Goal: Transaction & Acquisition: Purchase product/service

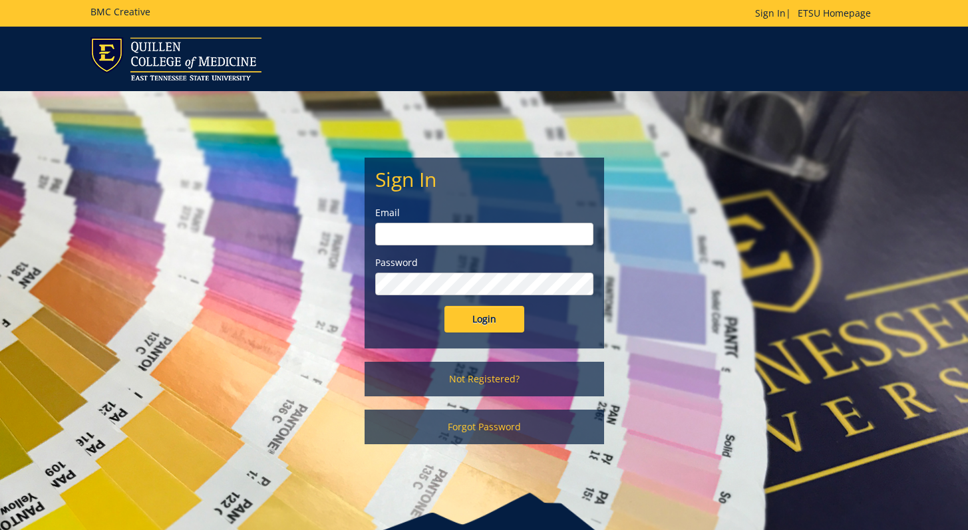
click at [495, 227] on input "email" at bounding box center [484, 234] width 218 height 23
type input "[EMAIL_ADDRESS][DOMAIN_NAME]"
click at [444, 306] on input "Login" at bounding box center [484, 319] width 80 height 27
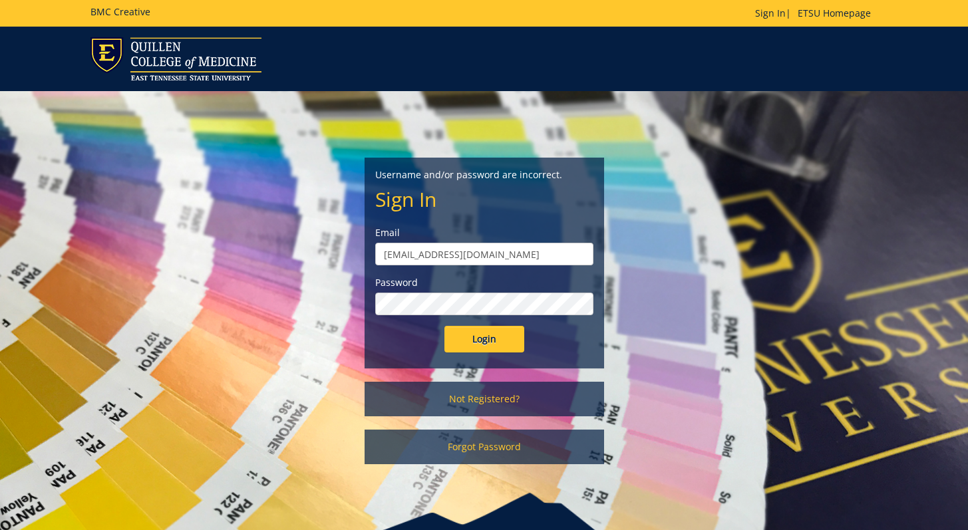
click at [444, 326] on input "Login" at bounding box center [484, 339] width 80 height 27
click at [471, 397] on link "Not Registered?" at bounding box center [485, 399] width 240 height 35
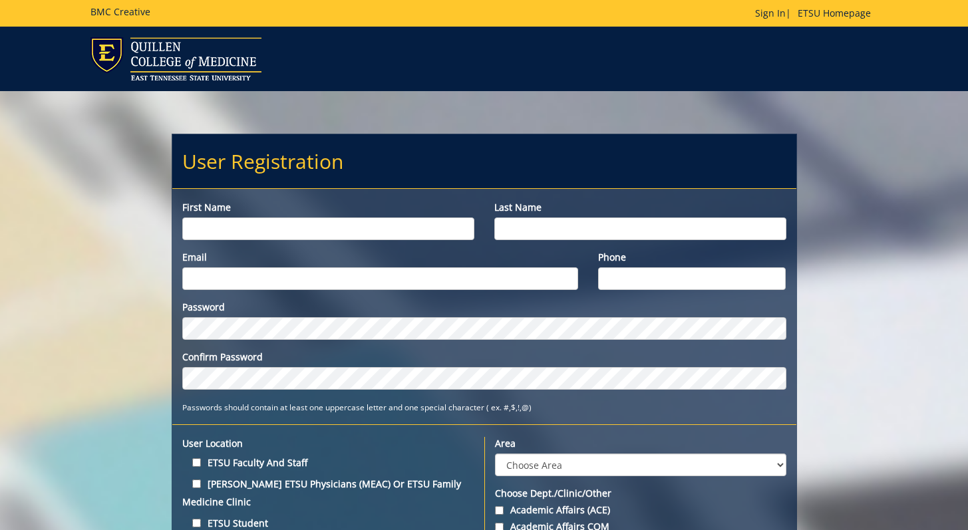
click at [406, 230] on input "First name" at bounding box center [328, 229] width 292 height 23
type input "Matthew"
click at [508, 230] on input "Last name" at bounding box center [640, 229] width 292 height 23
type input "Montgomery"
click at [456, 285] on input "Email" at bounding box center [380, 278] width 396 height 23
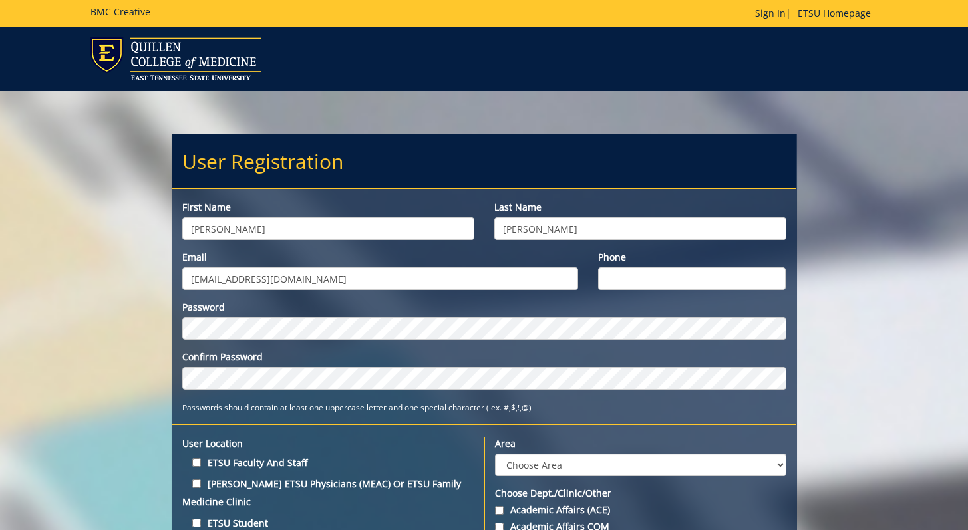
type input "[EMAIL_ADDRESS][DOMAIN_NAME]"
click at [693, 277] on input "Phone" at bounding box center [692, 278] width 188 height 23
type input "8653236075"
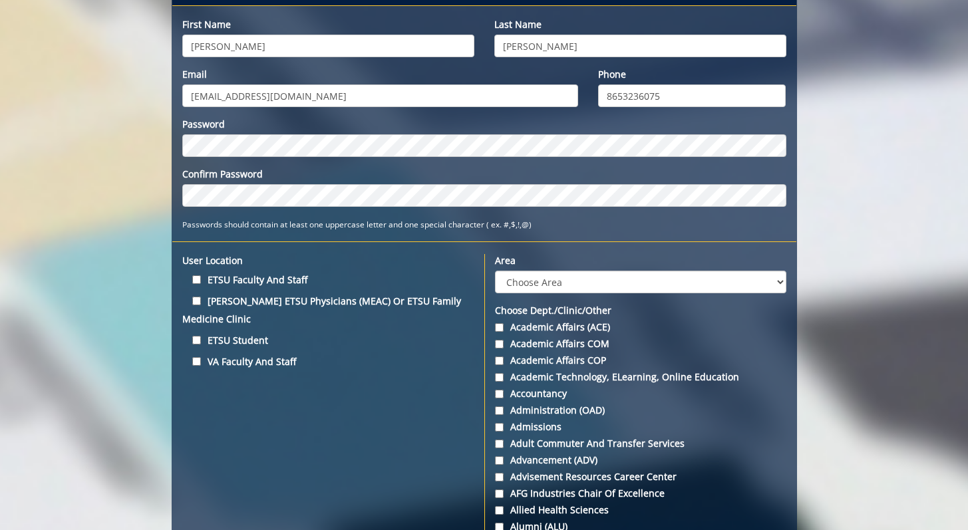
scroll to position [214, 0]
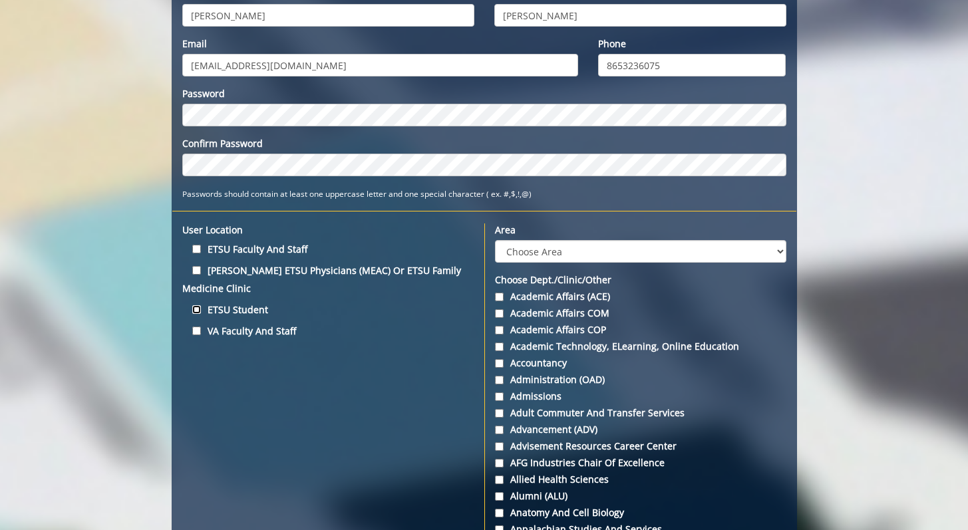
click at [197, 306] on input "ETSU Student" at bounding box center [196, 309] width 9 height 9
checkbox input "true"
click at [283, 332] on label "VA Faculty and Staff" at bounding box center [328, 331] width 292 height 18
click at [201, 332] on input "VA Faculty and Staff" at bounding box center [196, 331] width 9 height 9
click at [289, 332] on label "VA Faculty and Staff" at bounding box center [328, 331] width 292 height 18
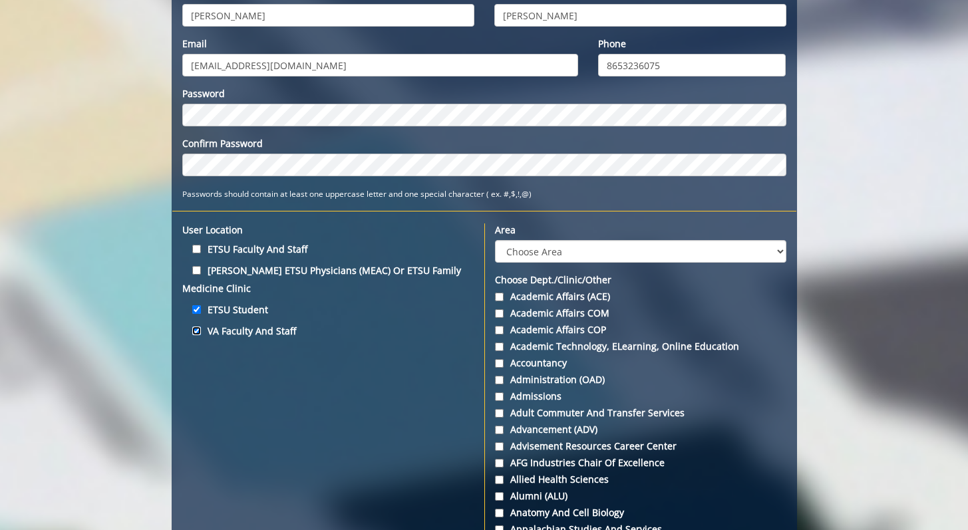
click at [201, 332] on input "VA Faculty and Staff" at bounding box center [196, 331] width 9 height 9
checkbox input "false"
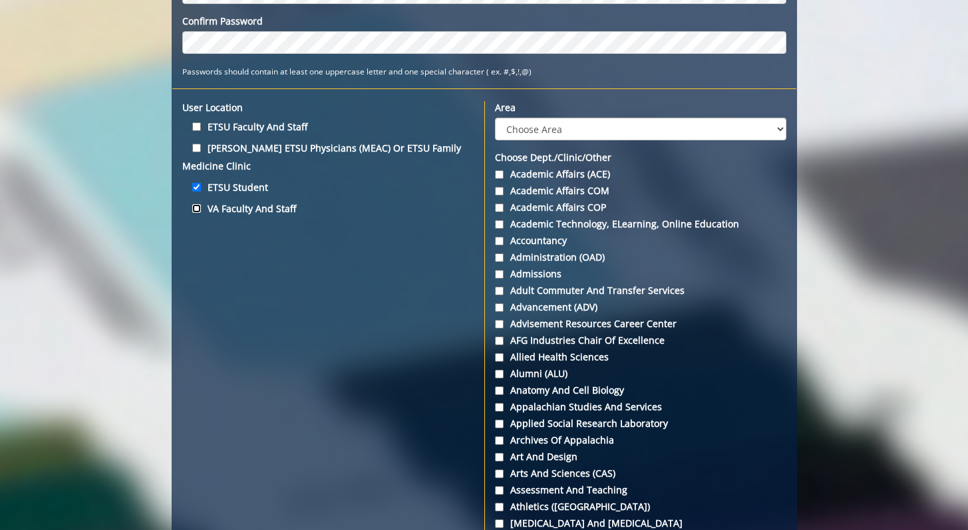
scroll to position [342, 0]
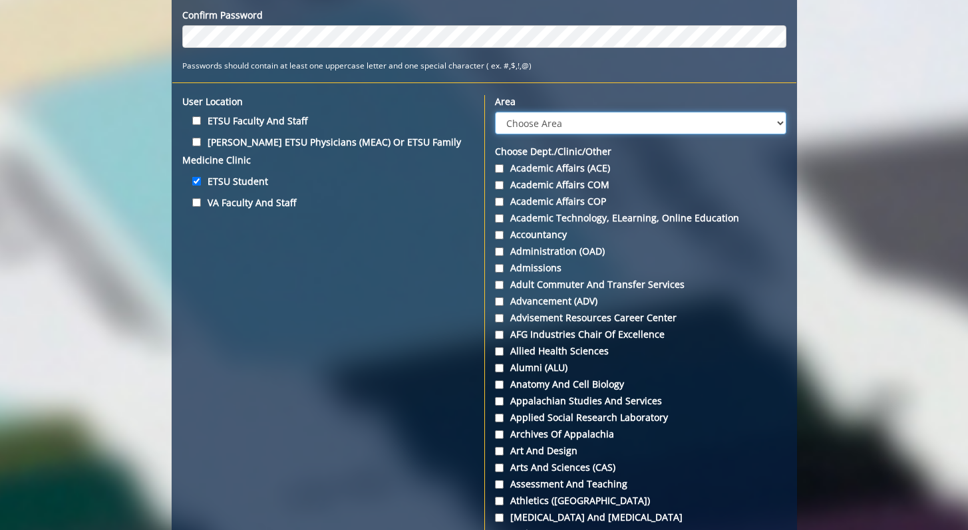
click at [588, 114] on select "Choose Area Administration Advancement (ADM) BucSports Business & Finance Clemm…" at bounding box center [640, 123] width 291 height 23
click at [550, 126] on select "Choose Area Administration Advancement (ADM) BucSports Business & Finance Clemm…" at bounding box center [640, 123] width 291 height 23
select select "16"
click at [495, 112] on select "Choose Area Administration Advancement (ADM) BucSports Business & Finance Clemm…" at bounding box center [640, 123] width 291 height 23
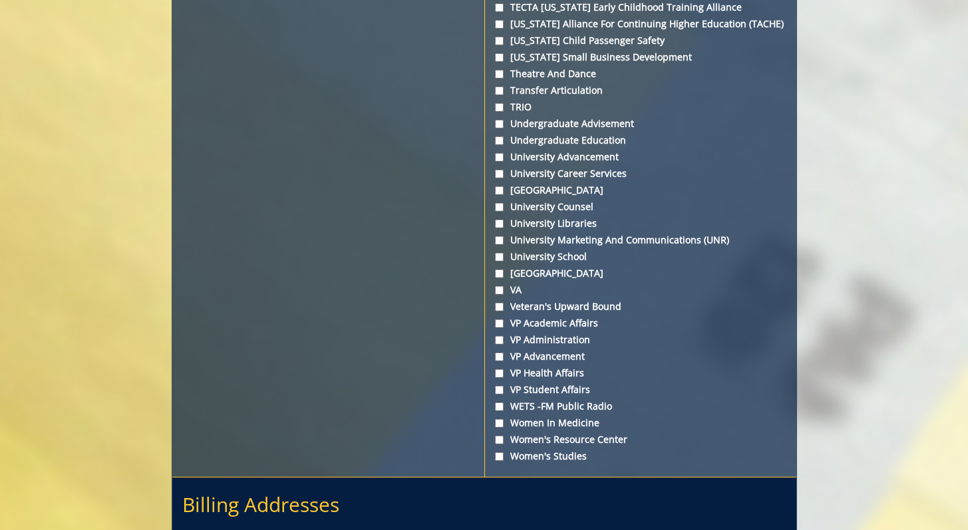
scroll to position [4743, 0]
click at [499, 296] on input "VA" at bounding box center [499, 291] width 9 height 9
checkbox input "true"
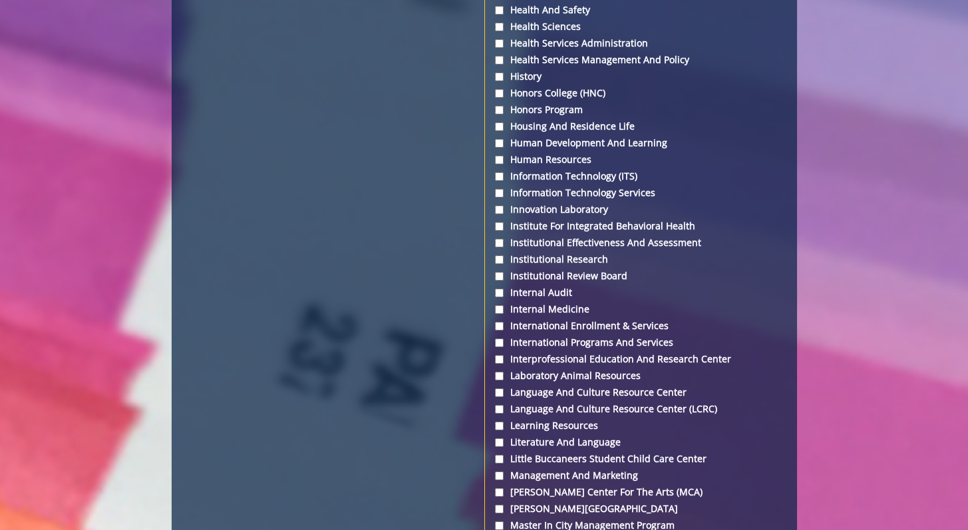
scroll to position [2796, 0]
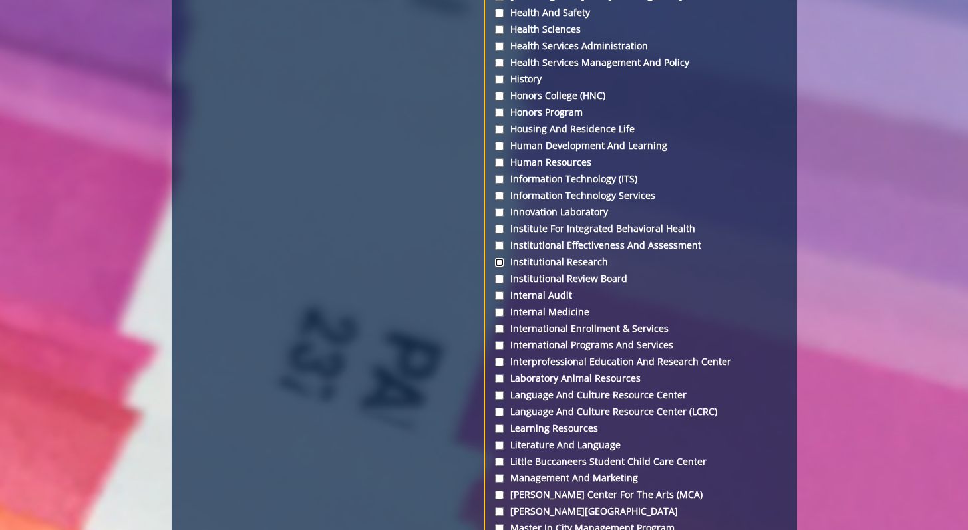
click at [500, 267] on input "Institutional Research" at bounding box center [499, 262] width 9 height 9
checkbox input "true"
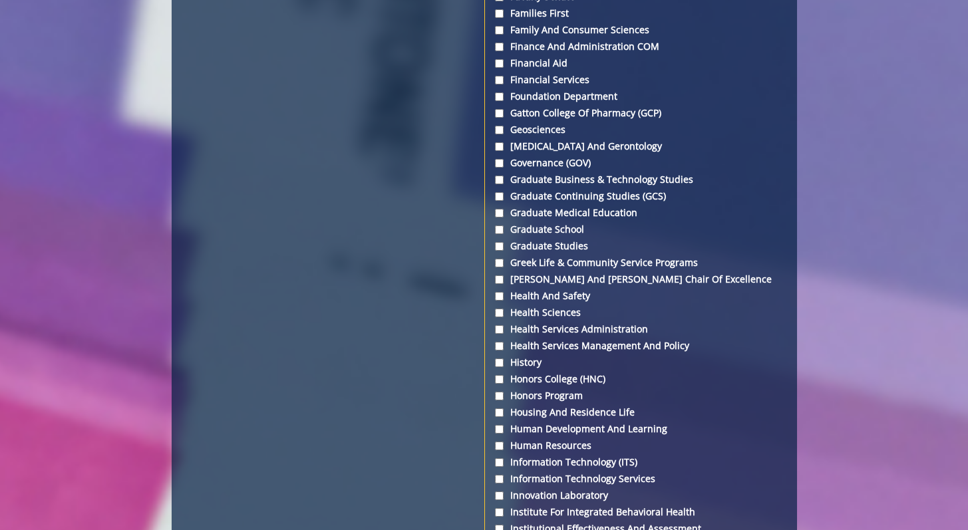
scroll to position [2518, 0]
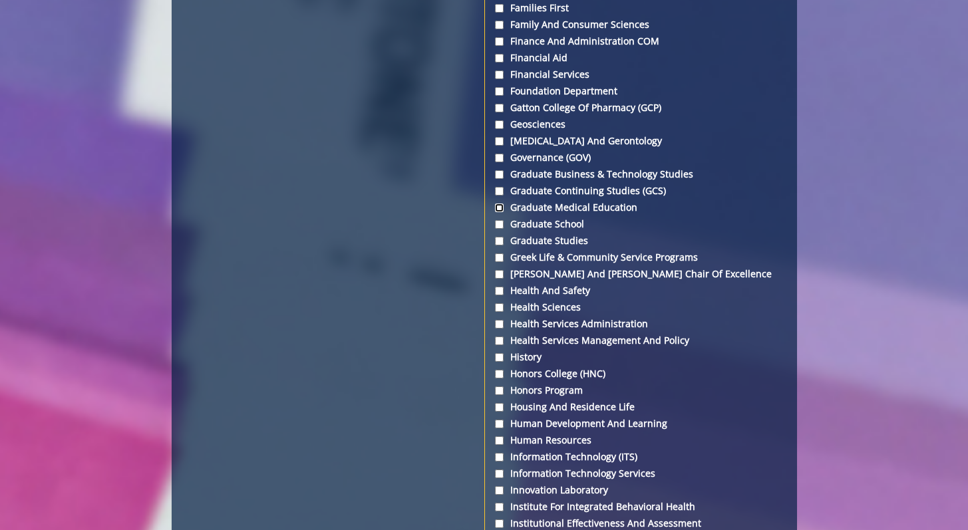
click at [502, 212] on input "Graduate Medical Education" at bounding box center [499, 208] width 9 height 9
checkbox input "true"
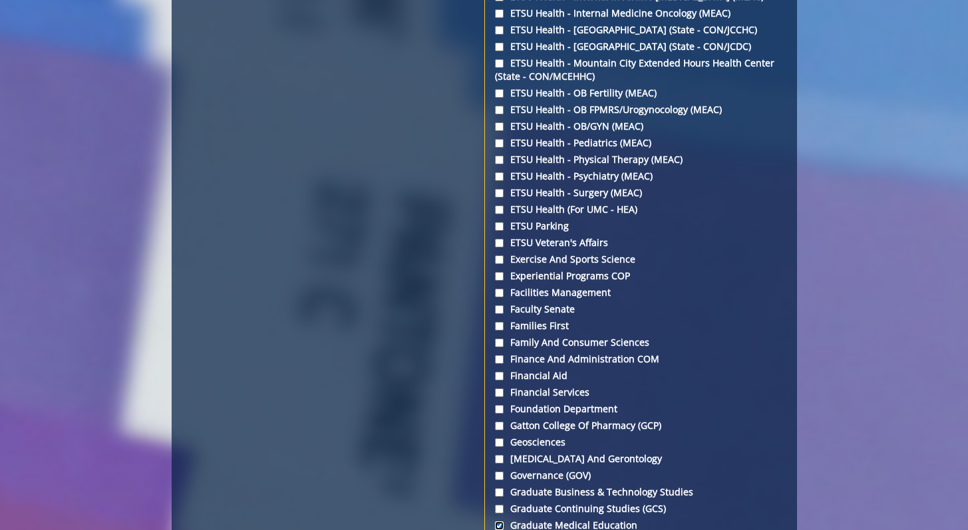
scroll to position [2199, 0]
click at [498, 248] on input "ETSU Veteran's Affairs" at bounding box center [499, 244] width 9 height 9
checkbox input "true"
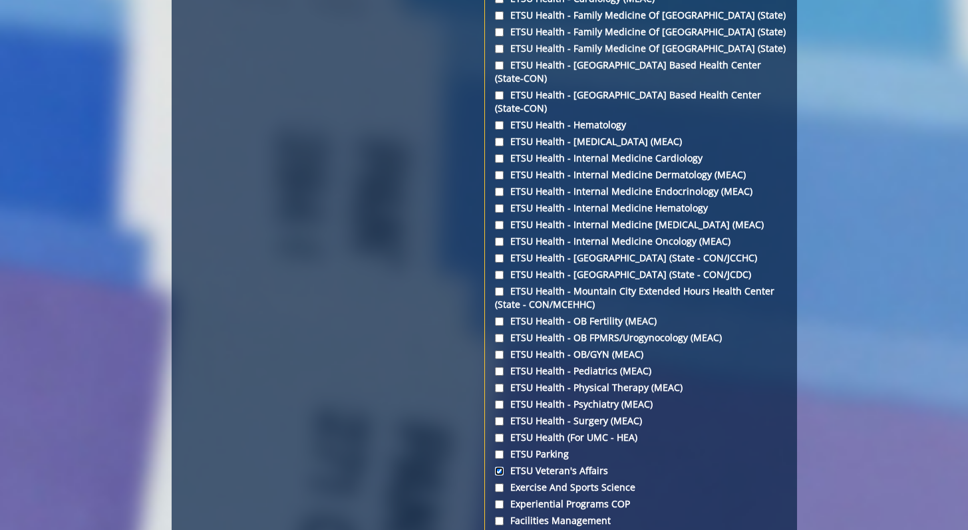
scroll to position [1971, 0]
click at [497, 265] on label "ETSU Health - Johnson City Community Health Center (State - CON/JCCHC)" at bounding box center [640, 258] width 291 height 13
click at [497, 263] on input "ETSU Health - Johnson City Community Health Center (State - CON/JCCHC)" at bounding box center [499, 259] width 9 height 9
checkbox input "true"
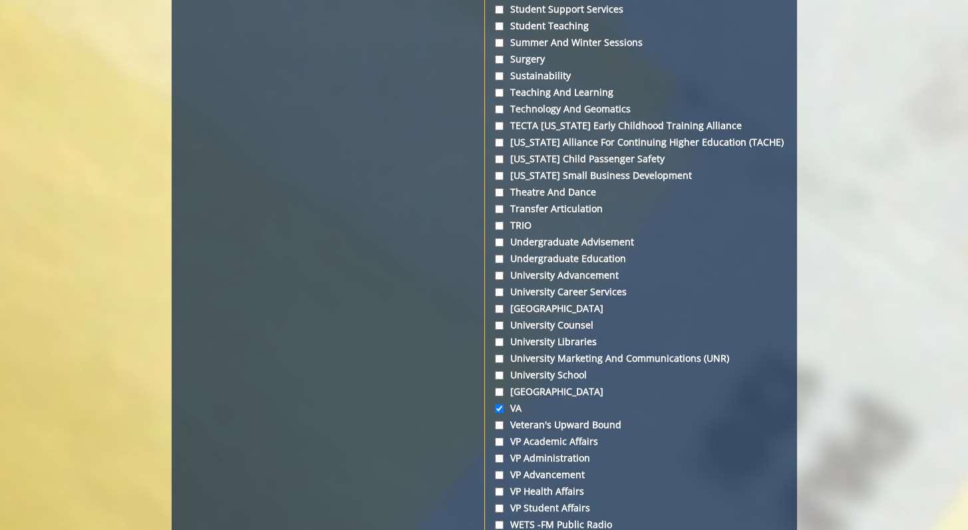
scroll to position [4998, 0]
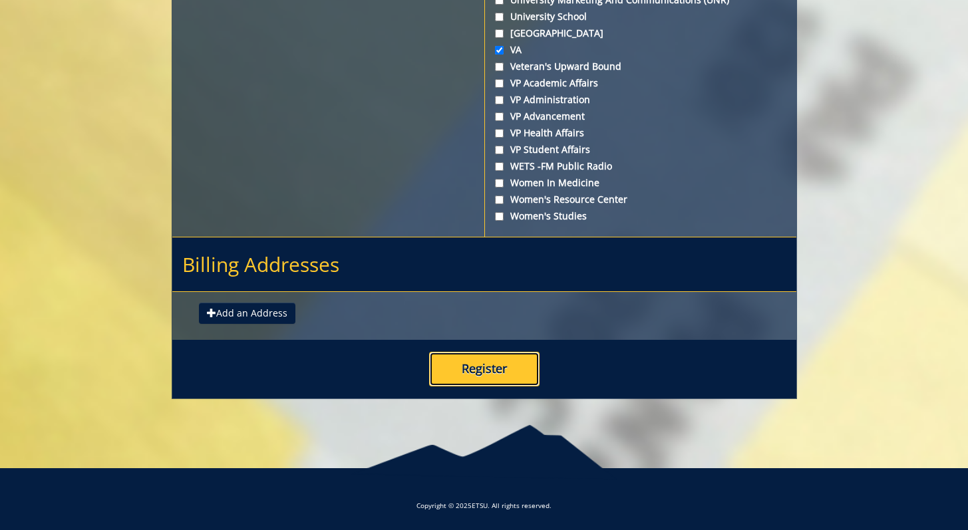
click at [493, 362] on button "Register" at bounding box center [484, 369] width 110 height 35
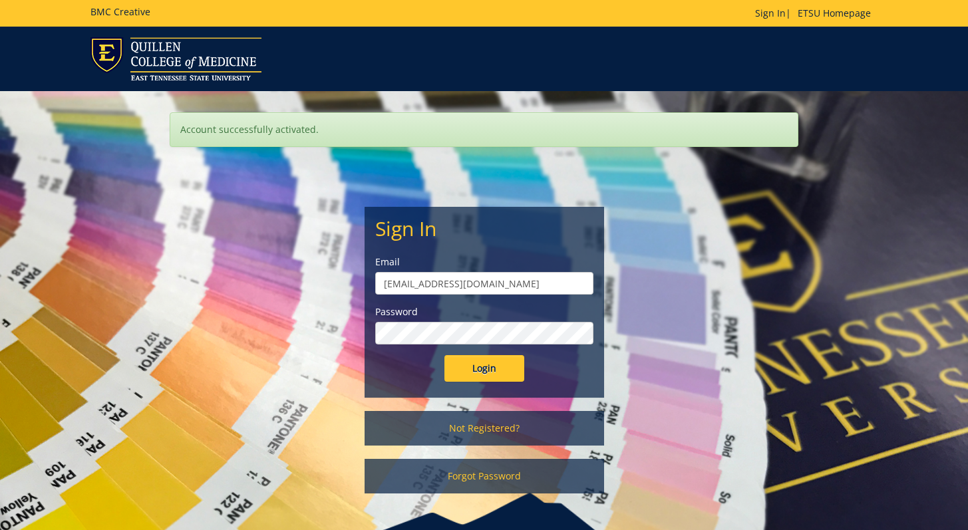
click at [444, 355] on input "Login" at bounding box center [484, 368] width 80 height 27
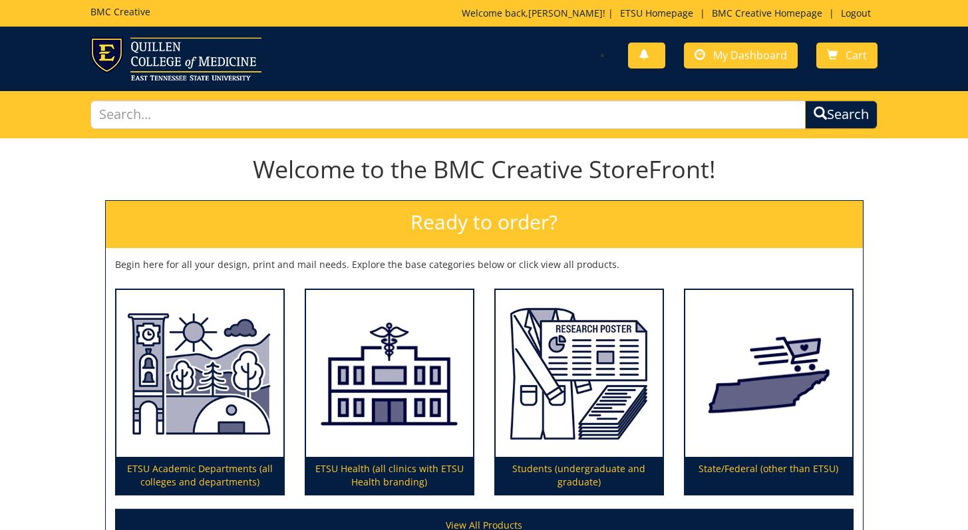
scroll to position [146, 0]
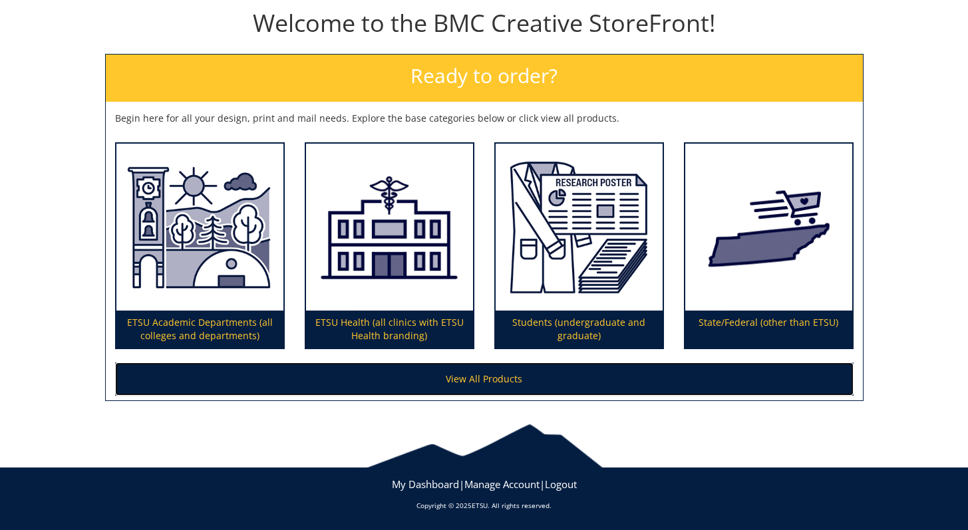
click at [403, 378] on link "View All Products" at bounding box center [484, 379] width 738 height 33
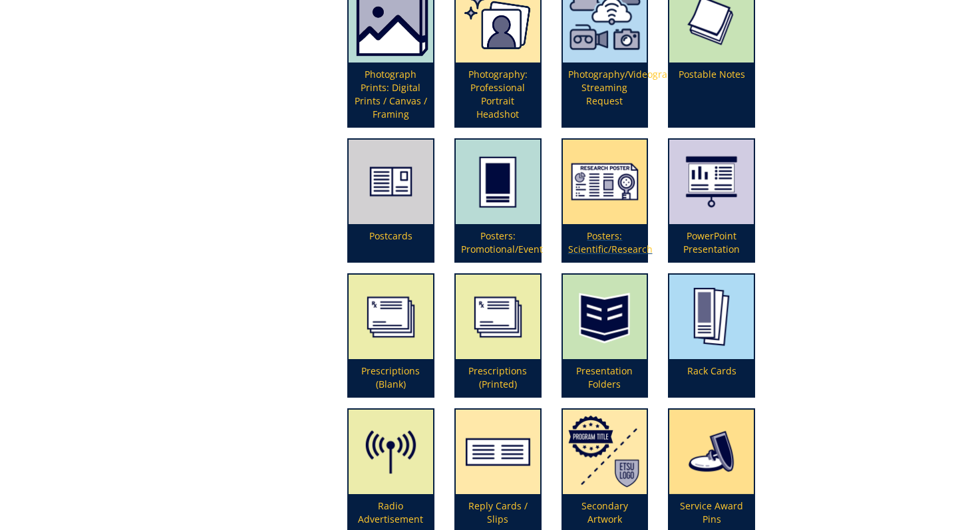
scroll to position [2968, 0]
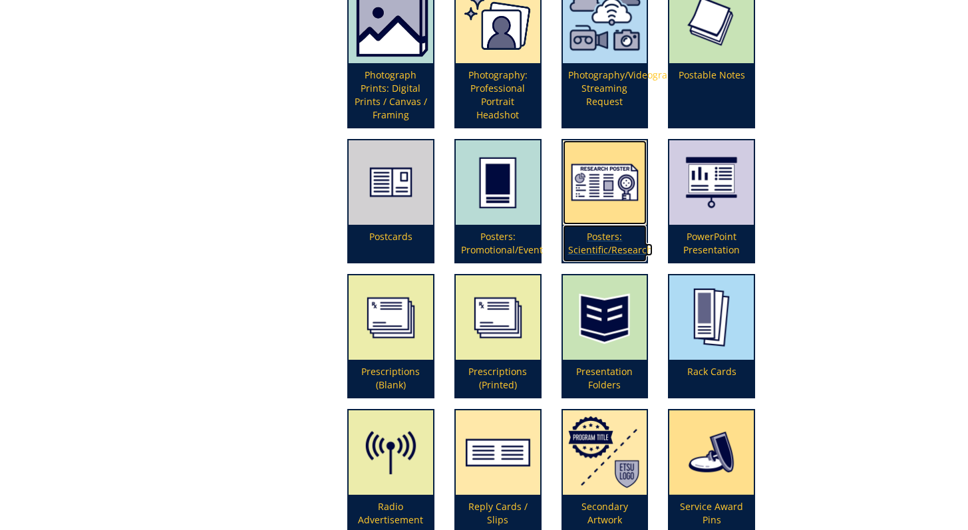
click at [590, 243] on p "Posters: Scientific/Research" at bounding box center [605, 243] width 84 height 37
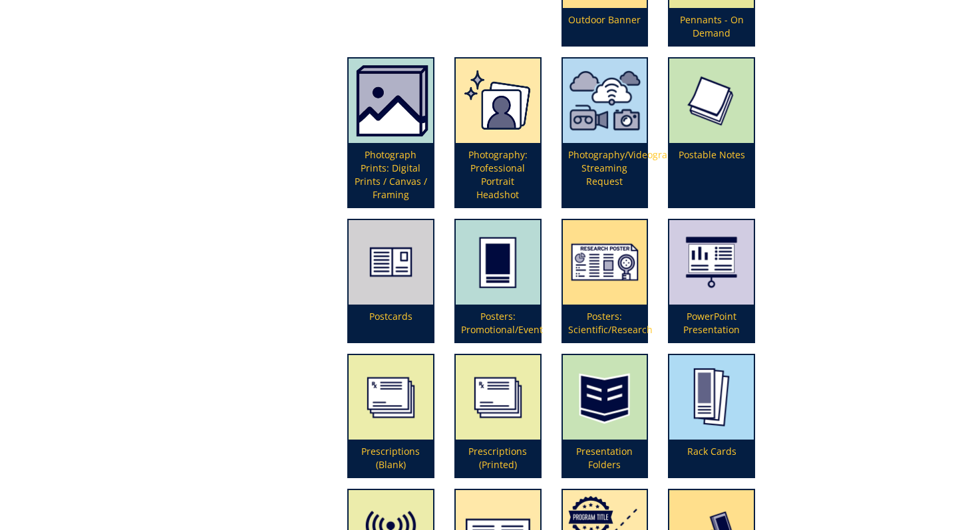
scroll to position [2893, 0]
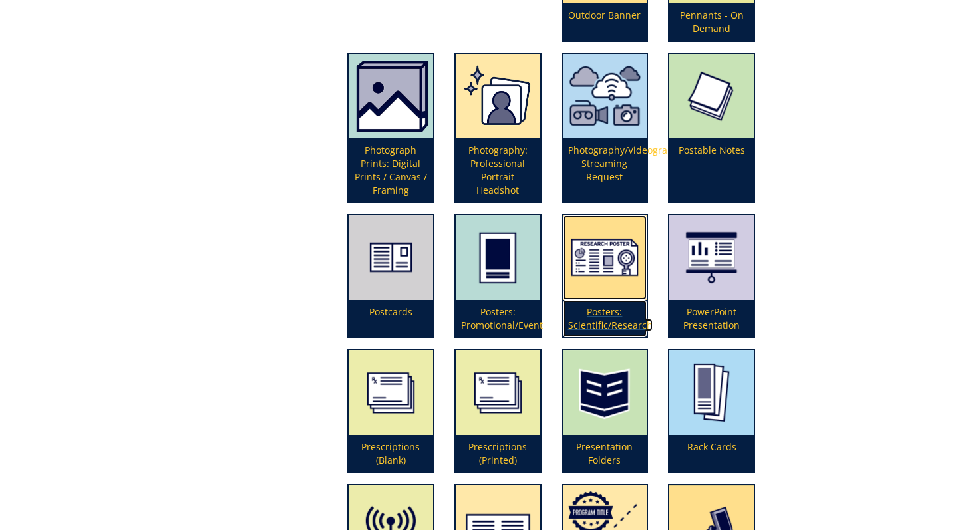
click at [601, 279] on img at bounding box center [605, 258] width 84 height 84
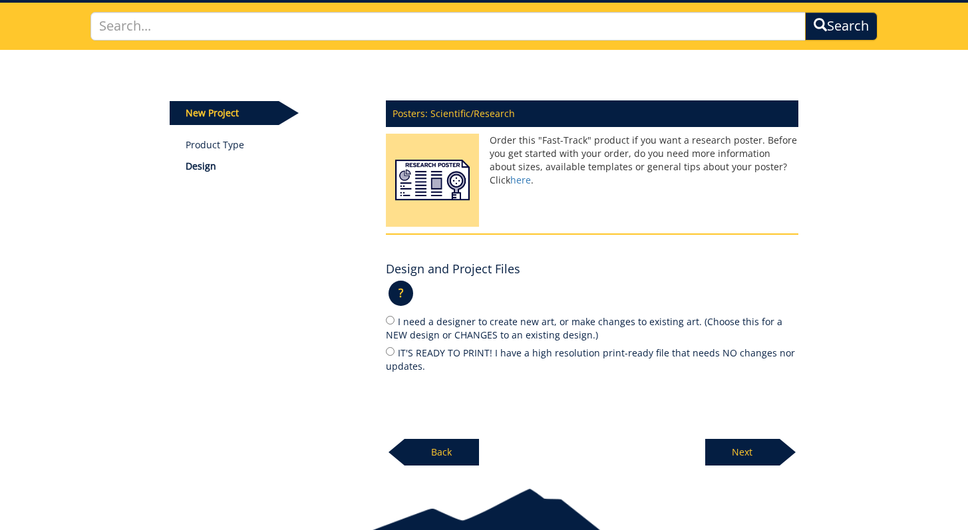
scroll to position [94, 0]
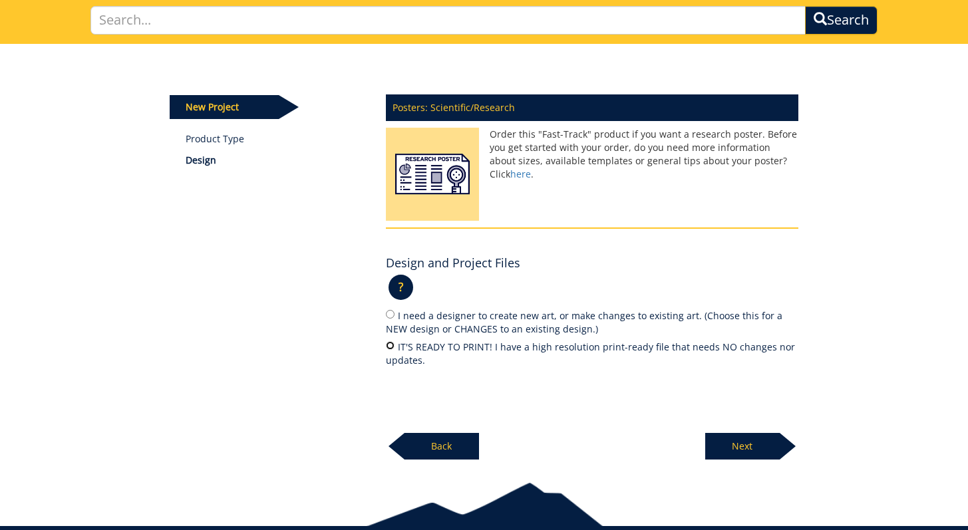
click at [391, 345] on input "IT'S READY TO PRINT! I have a high resolution print-ready file that needs NO ch…" at bounding box center [390, 345] width 9 height 9
radio input "true"
click at [740, 442] on p "Next" at bounding box center [742, 446] width 75 height 27
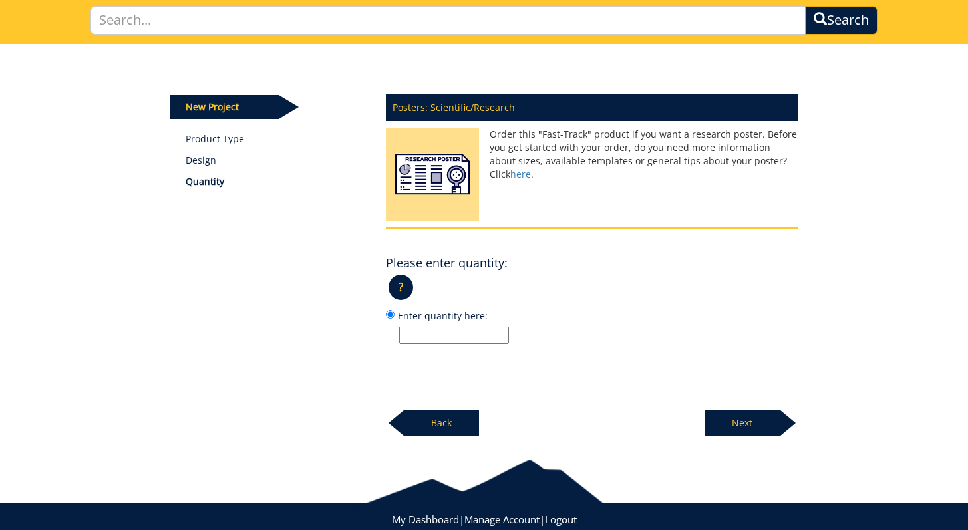
click at [485, 336] on input "Enter quantity here:" at bounding box center [454, 335] width 110 height 17
type input "1"
click at [755, 418] on p "Next" at bounding box center [742, 423] width 75 height 27
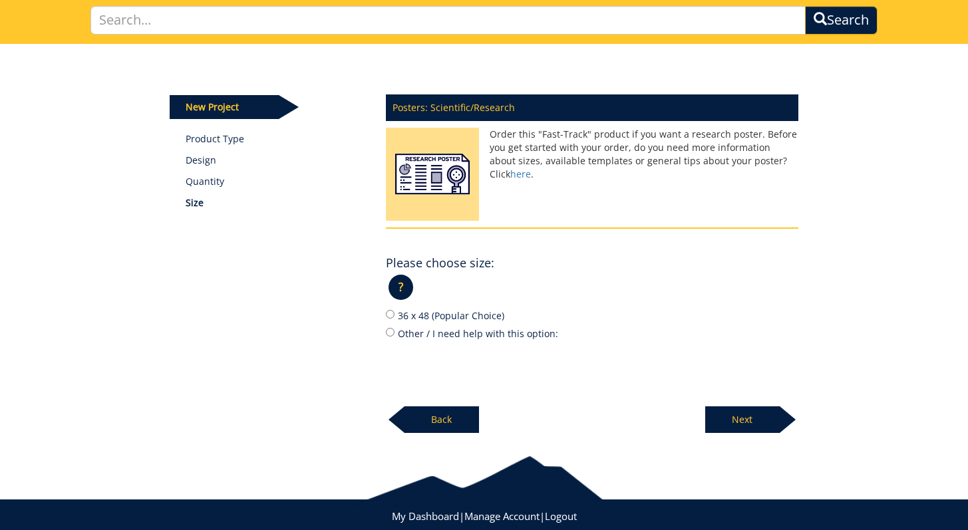
click at [395, 332] on label "Other / I need help with this option:" at bounding box center [592, 333] width 412 height 15
click at [395, 332] on input "Other / I need help with this option:" at bounding box center [390, 332] width 9 height 9
radio input "true"
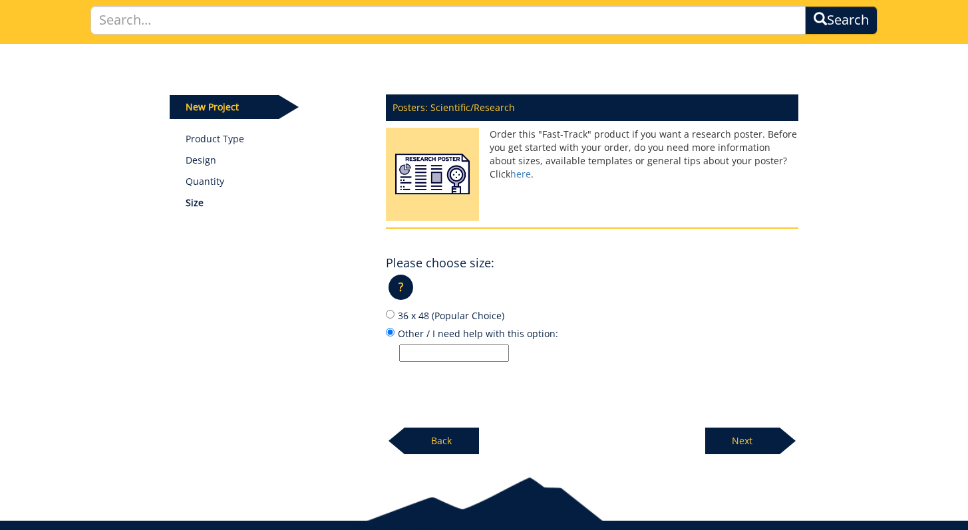
click at [422, 349] on input "Other / I need help with this option:" at bounding box center [454, 353] width 110 height 17
click at [554, 330] on label "Other / I need help with this option:" at bounding box center [592, 344] width 412 height 36
click at [395, 330] on input "Other / I need help with this option:" at bounding box center [390, 332] width 9 height 9
click at [397, 281] on p "?" at bounding box center [401, 287] width 25 height 25
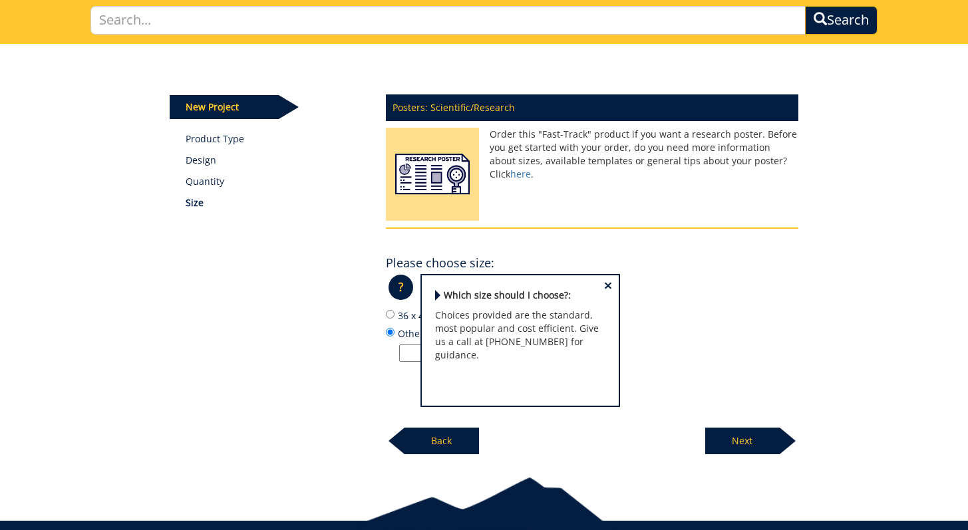
click at [604, 284] on span "×" at bounding box center [608, 286] width 8 height 14
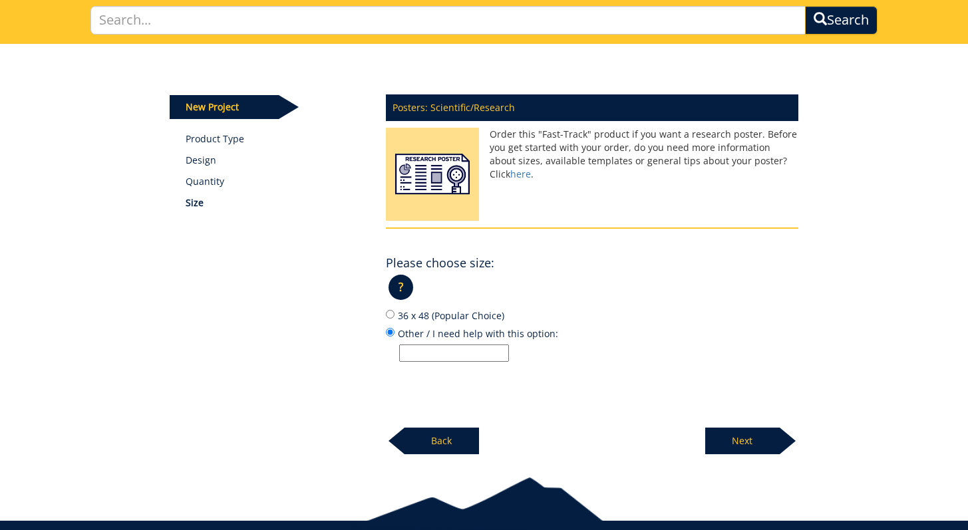
click at [474, 349] on input "Other / I need help with this option:" at bounding box center [454, 353] width 110 height 17
type input "40 x 60"
click at [760, 435] on p "Next" at bounding box center [742, 441] width 75 height 27
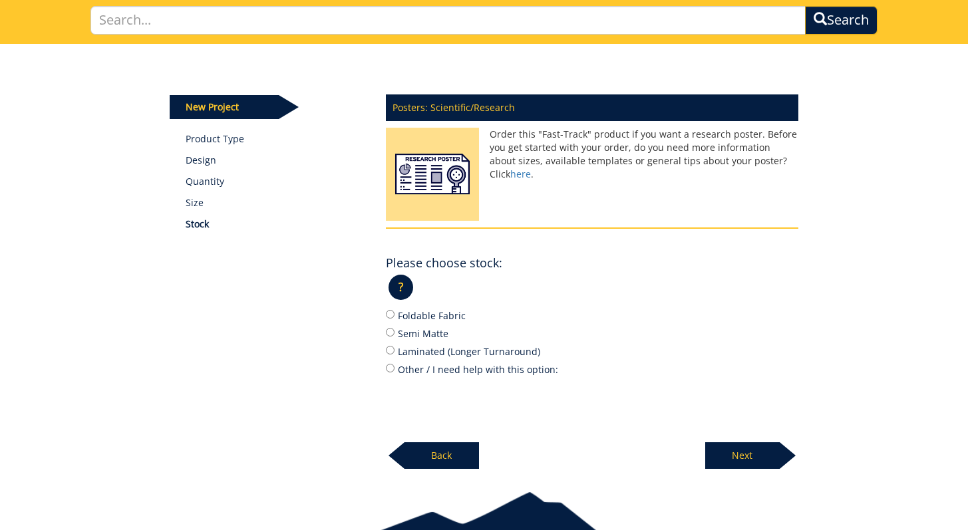
click at [428, 336] on label "Semi Matte" at bounding box center [592, 333] width 412 height 15
click at [395, 336] on input "Semi Matte" at bounding box center [390, 332] width 9 height 9
radio input "true"
click at [734, 446] on p "Next" at bounding box center [742, 455] width 75 height 27
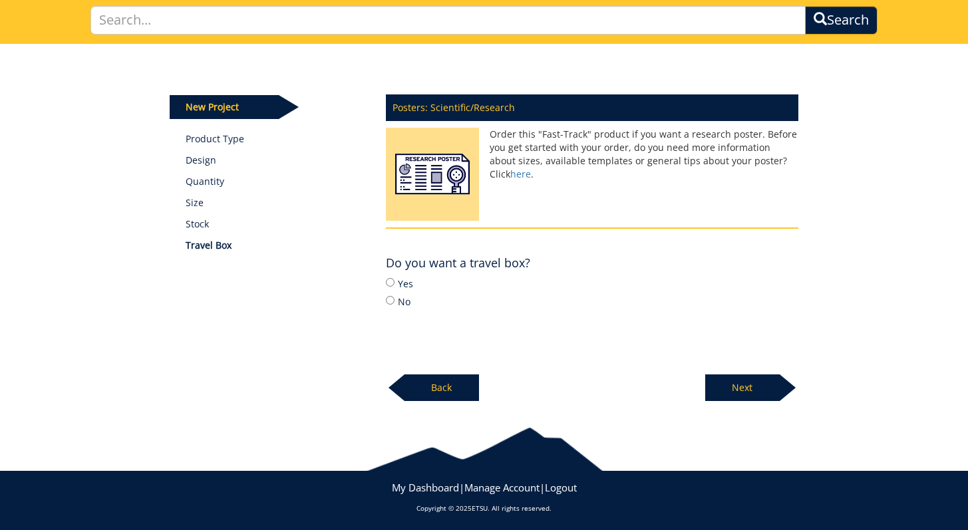
click at [399, 285] on label "Yes" at bounding box center [592, 283] width 412 height 15
click at [395, 285] on input "Yes" at bounding box center [390, 282] width 9 height 9
radio input "true"
click at [747, 385] on p "Next" at bounding box center [742, 388] width 75 height 27
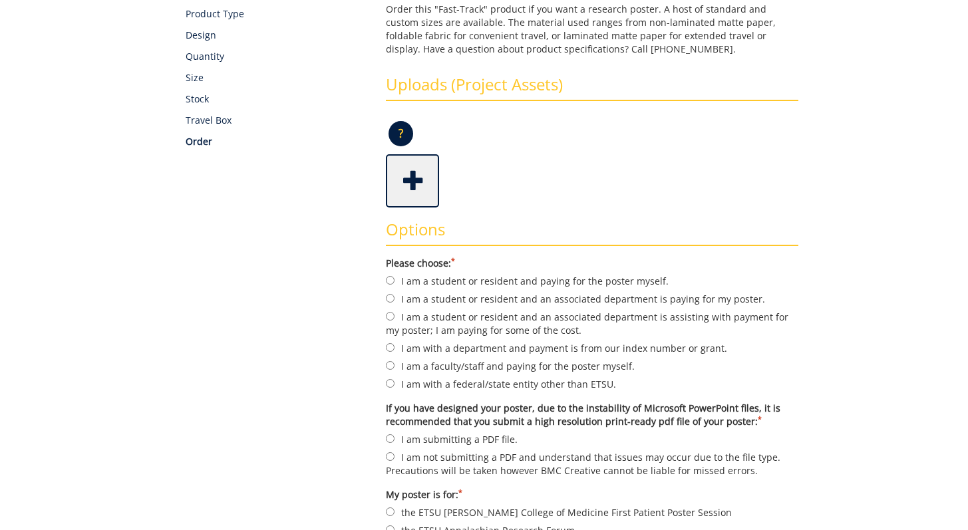
scroll to position [196, 0]
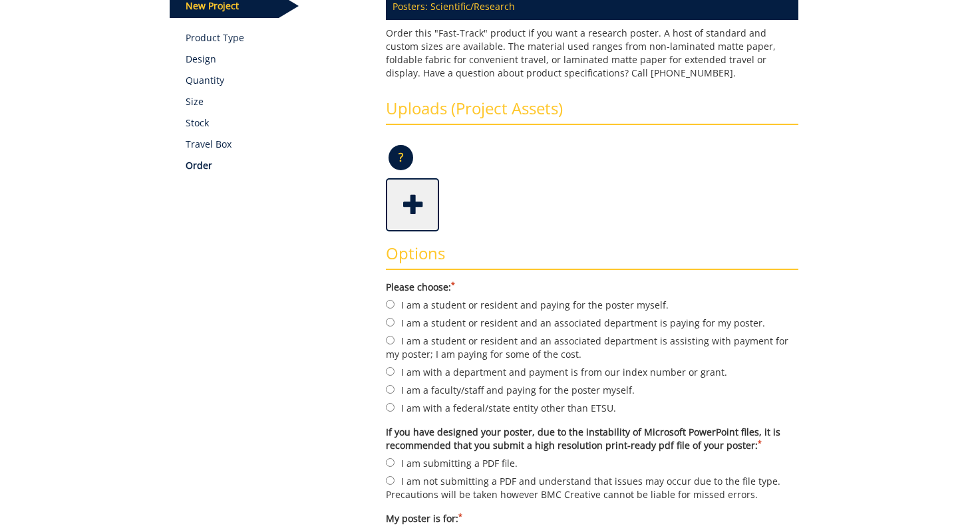
click at [405, 198] on span at bounding box center [413, 203] width 53 height 47
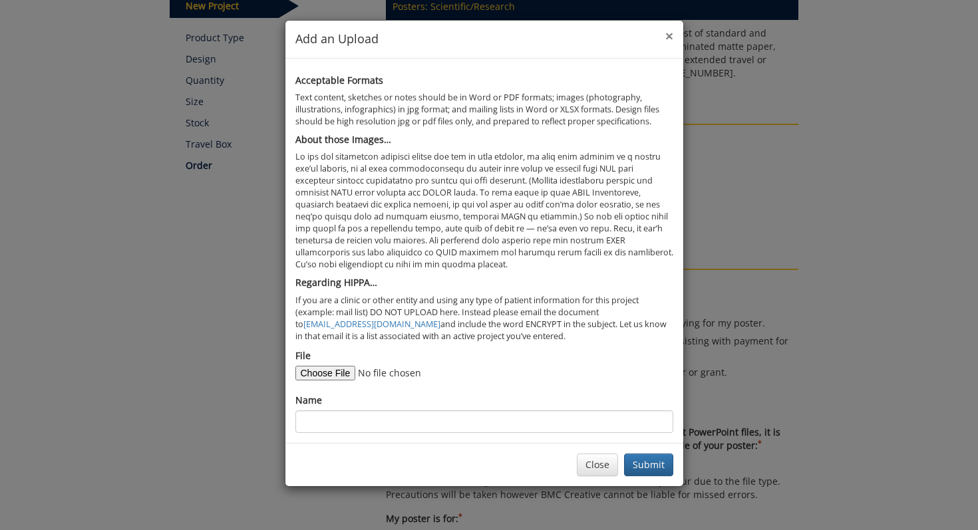
click at [671, 42] on span "×" at bounding box center [669, 36] width 8 height 19
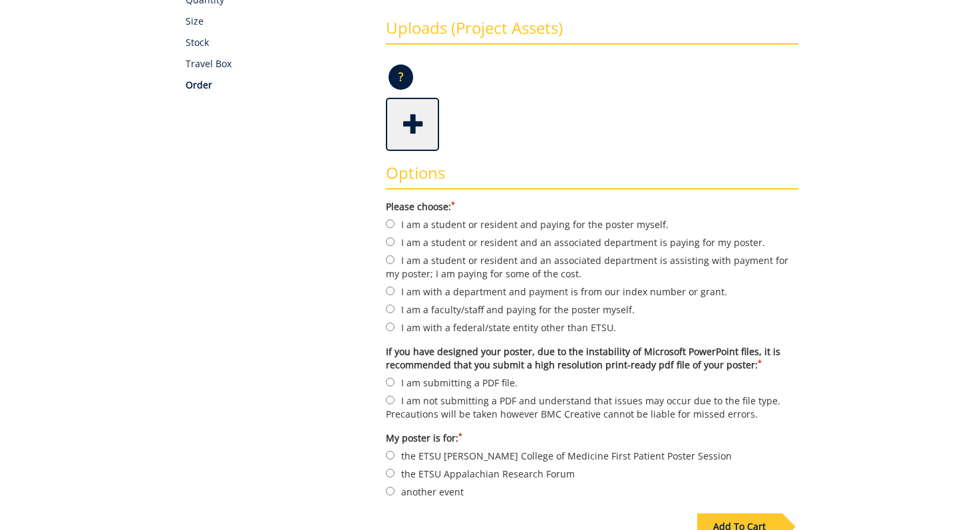
scroll to position [291, 0]
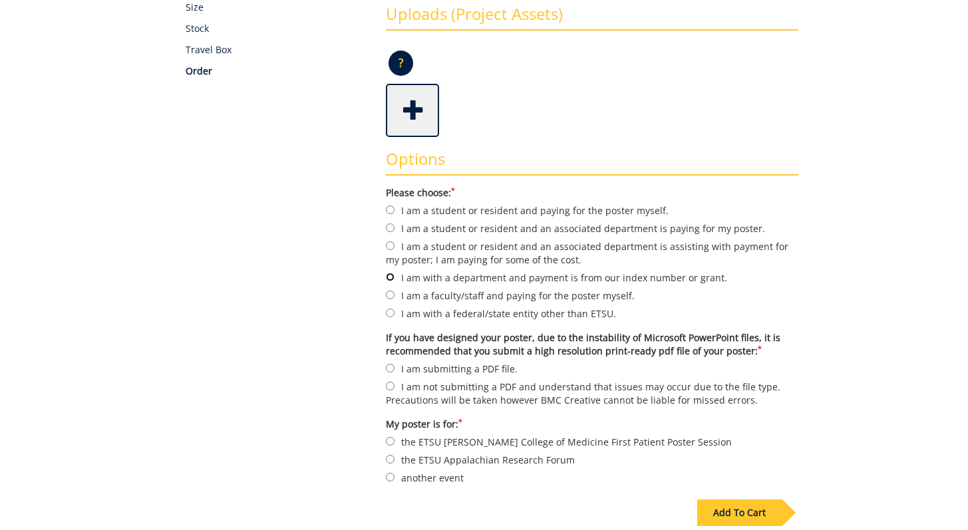
click at [393, 273] on input "I am with a department and payment is from our index number or grant." at bounding box center [390, 277] width 9 height 9
radio input "true"
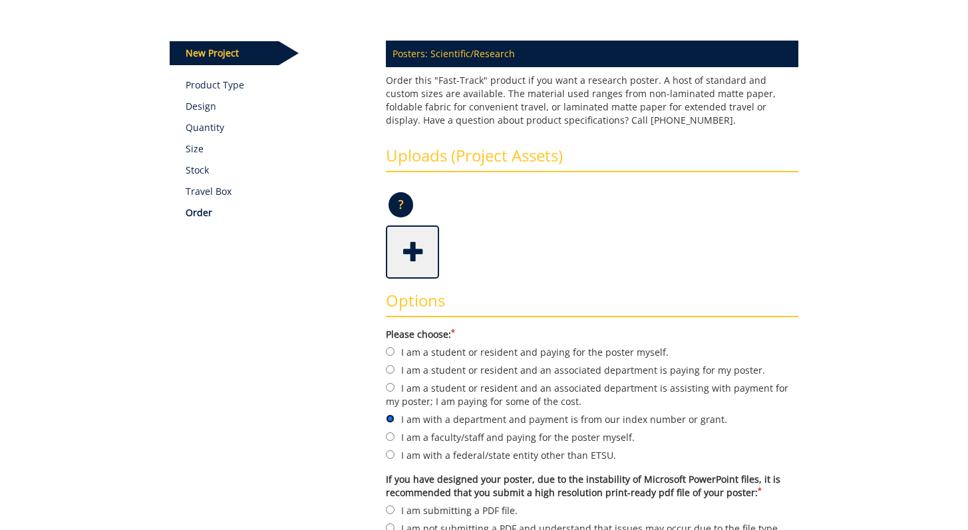
scroll to position [151, 0]
